Goal: Task Accomplishment & Management: Complete application form

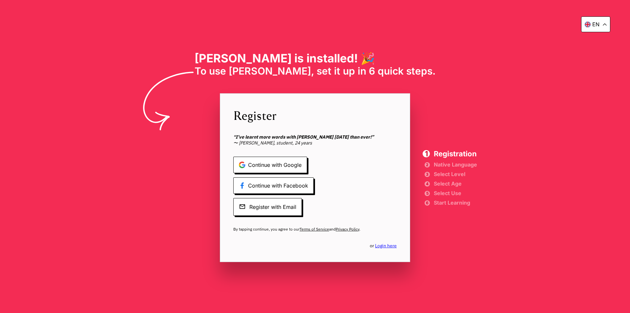
click at [357, 68] on span "To use [PERSON_NAME], set it up in 6 quick steps." at bounding box center [315, 71] width 241 height 12
click at [273, 211] on span "Register with Email" at bounding box center [267, 207] width 69 height 18
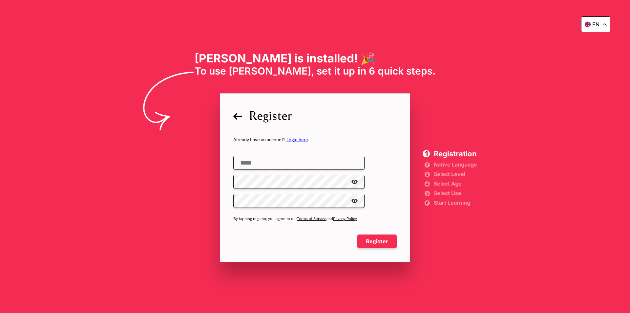
click at [289, 170] on div at bounding box center [314, 172] width 163 height 5
click at [289, 165] on input "email" at bounding box center [298, 163] width 131 height 14
type input "**********"
click at [380, 242] on span "Register" at bounding box center [376, 241] width 39 height 14
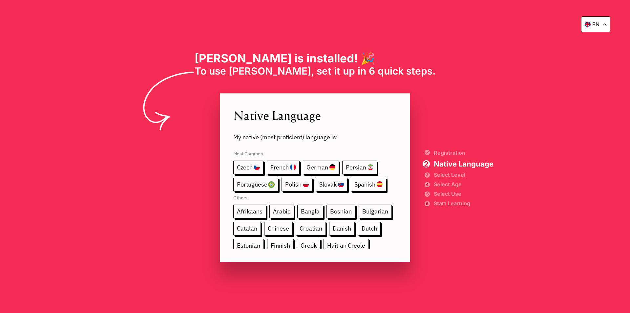
click at [560, 200] on div "en [PERSON_NAME] is installed! 🎉 To use [PERSON_NAME], set it up in 6 quick ste…" at bounding box center [315, 156] width 630 height 313
click at [244, 129] on span "My native (most proficient) language is:" at bounding box center [314, 131] width 163 height 17
click at [528, 33] on div "en [PERSON_NAME] is installed! 🎉 To use [PERSON_NAME], set it up in 6 quick ste…" at bounding box center [315, 156] width 630 height 313
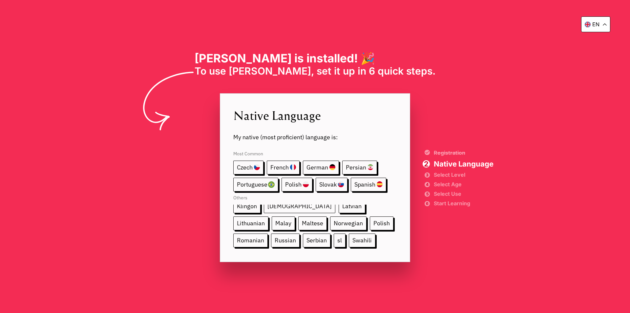
click at [277, 210] on span "[DEMOGRAPHIC_DATA]" at bounding box center [300, 206] width 72 height 14
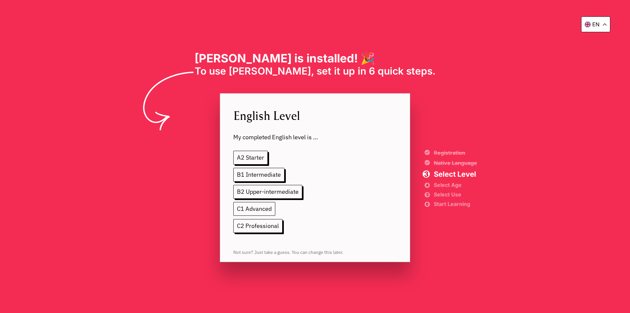
click at [259, 209] on span "C1 Advanced" at bounding box center [254, 209] width 42 height 14
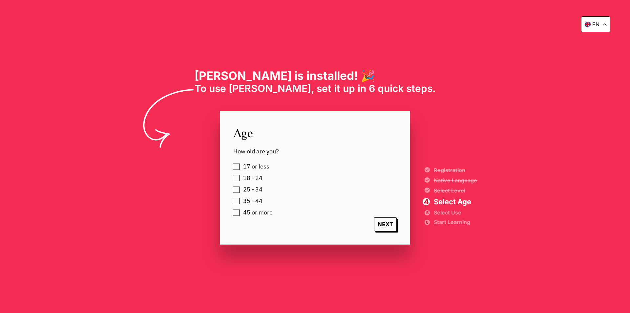
click at [241, 177] on label "18 - 24" at bounding box center [252, 178] width 22 height 10
click at [381, 225] on span "NEXT" at bounding box center [385, 224] width 23 height 14
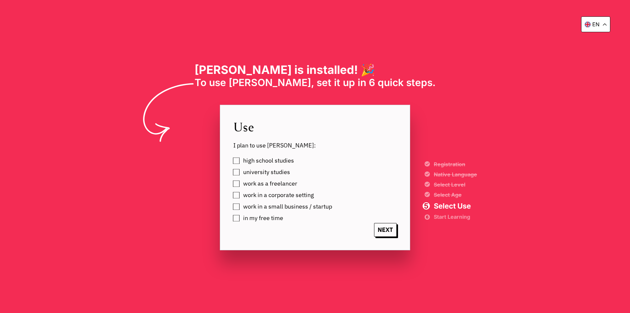
click at [241, 206] on label "work in a small business / startup" at bounding box center [286, 206] width 91 height 10
click at [241, 196] on label "work in a corporate setting" at bounding box center [277, 195] width 73 height 10
click at [241, 182] on label "work as a freelancer" at bounding box center [269, 184] width 56 height 10
click at [241, 215] on label "in my free time" at bounding box center [262, 218] width 42 height 10
click at [392, 229] on span "NEXT" at bounding box center [385, 230] width 23 height 14
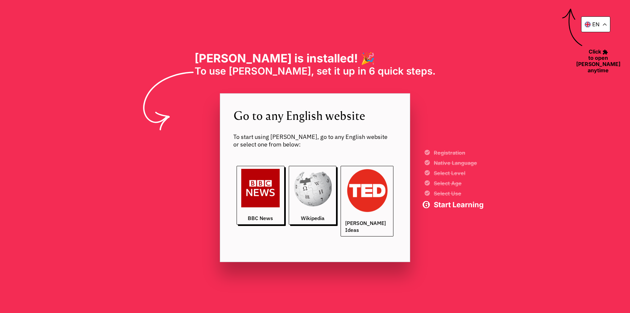
click at [385, 175] on img at bounding box center [367, 191] width 44 height 44
click at [571, 12] on icon at bounding box center [574, 27] width 40 height 40
